Goal: Task Accomplishment & Management: Use online tool/utility

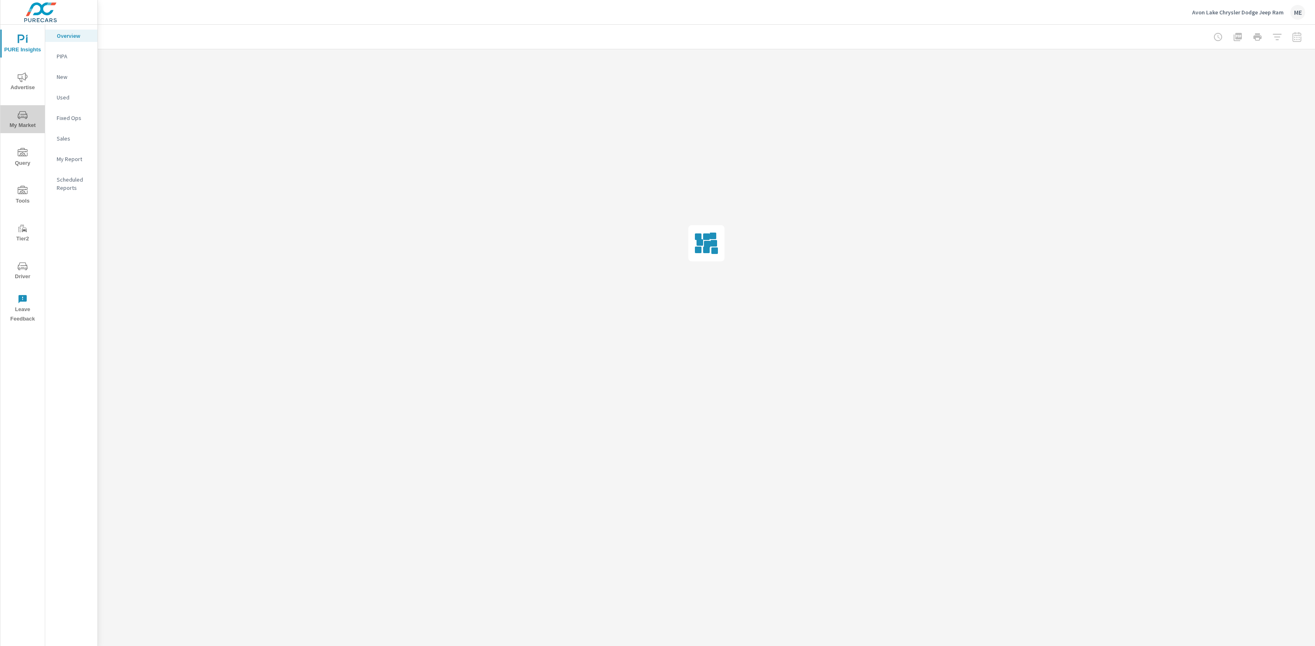
click at [19, 122] on span "My Market" at bounding box center [22, 120] width 39 height 20
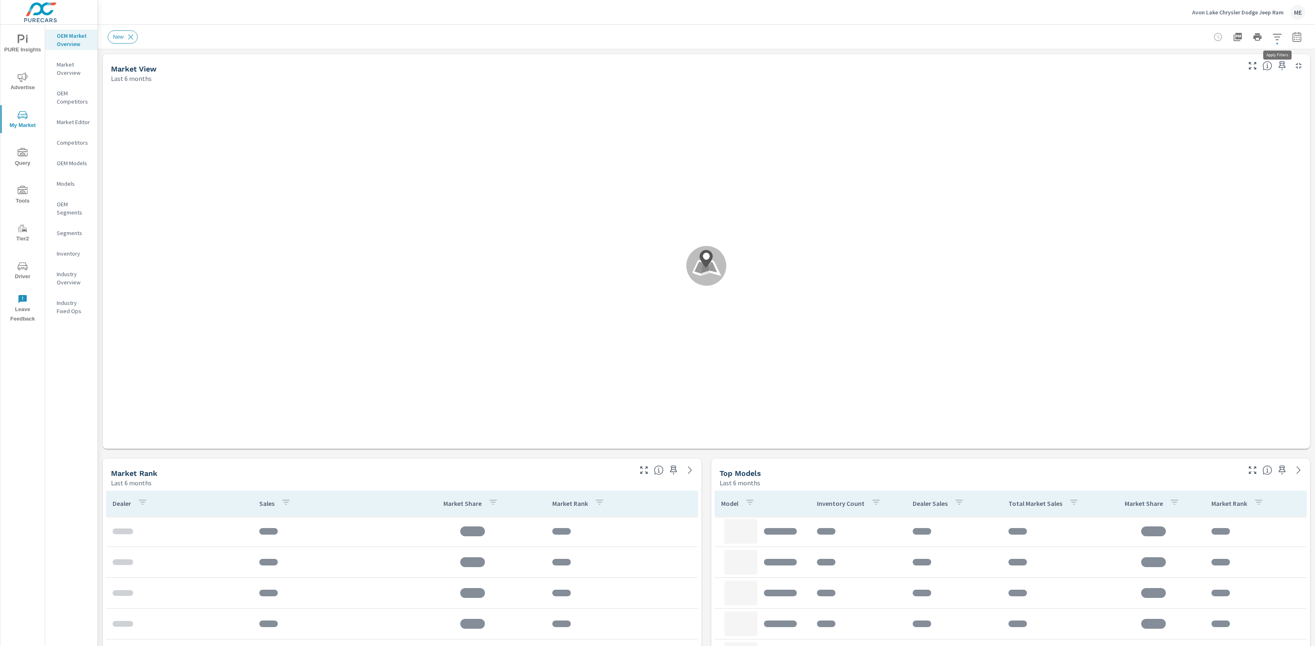
scroll to position [1, 0]
click at [1279, 37] on icon "button" at bounding box center [1277, 37] width 9 height 6
click at [1199, 97] on li "Make" at bounding box center [1223, 98] width 125 height 20
click at [1202, 82] on span "Condition" at bounding box center [1188, 79] width 28 height 20
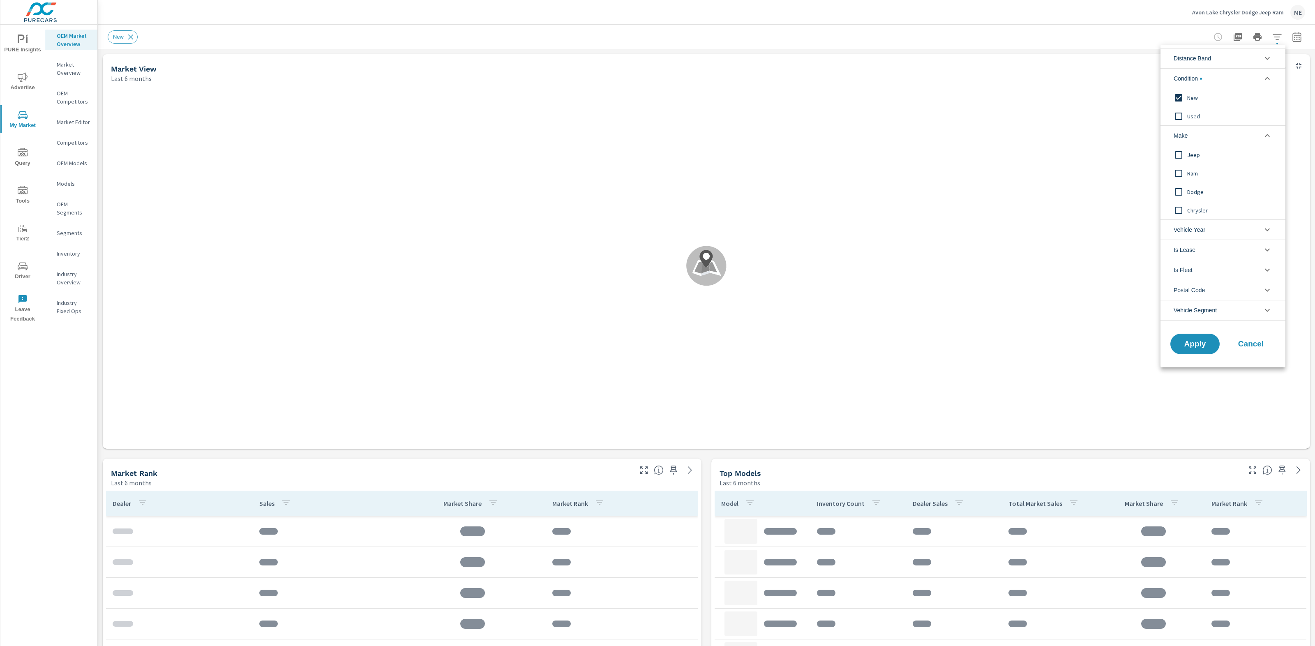
click at [1177, 155] on input "filter options" at bounding box center [1178, 154] width 17 height 17
click at [1182, 173] on input "filter options" at bounding box center [1178, 173] width 17 height 17
drag, startPoint x: 1177, startPoint y: 190, endPoint x: 1178, endPoint y: 228, distance: 37.8
click at [1177, 192] on input "filter options" at bounding box center [1178, 191] width 17 height 17
click at [1179, 212] on input "filter options" at bounding box center [1178, 210] width 17 height 17
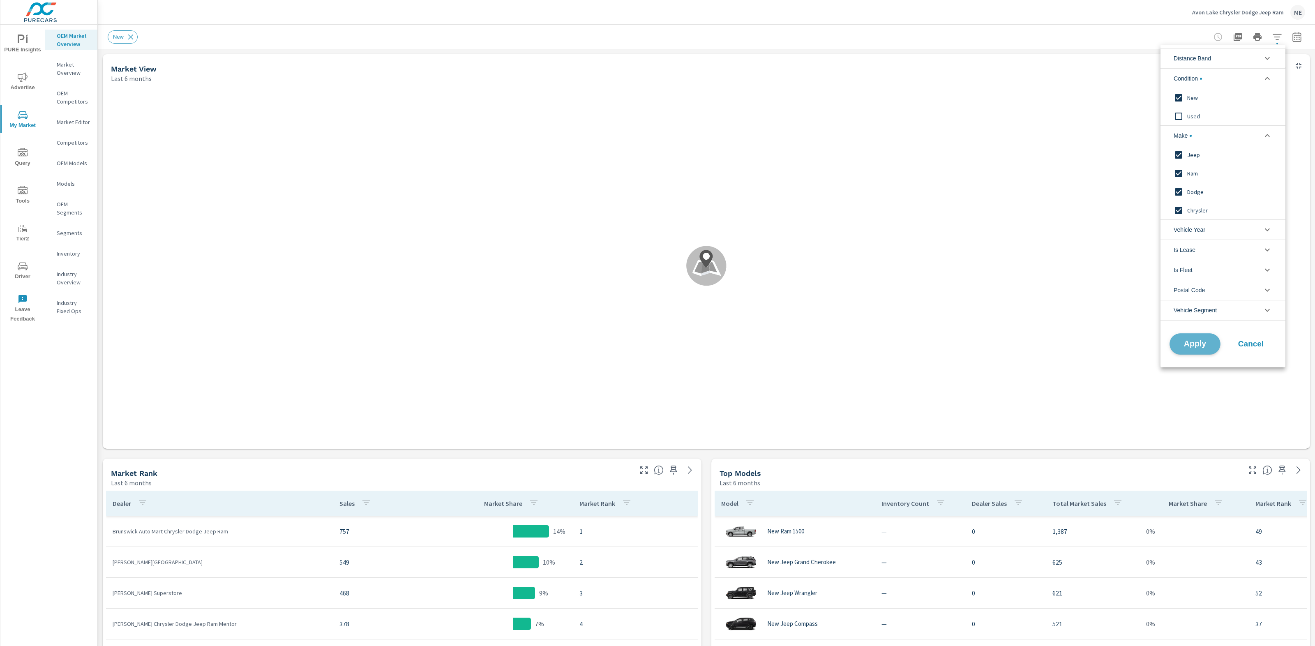
click at [1189, 347] on span "Apply" at bounding box center [1195, 344] width 34 height 8
